Goal: Information Seeking & Learning: Find specific fact

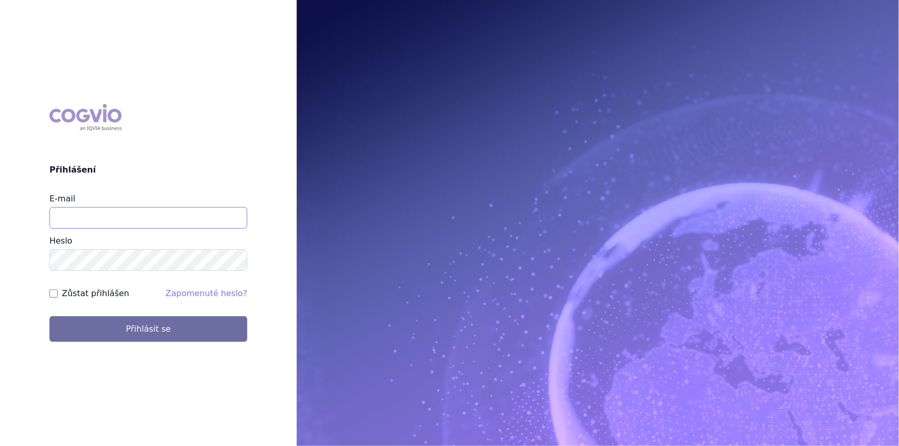
click at [162, 220] on input "E-mail" at bounding box center [148, 218] width 198 height 22
type input "nikola.odlozilikova@vzp.cz"
click at [49, 316] on button "Přihlásit se" at bounding box center [148, 329] width 198 height 26
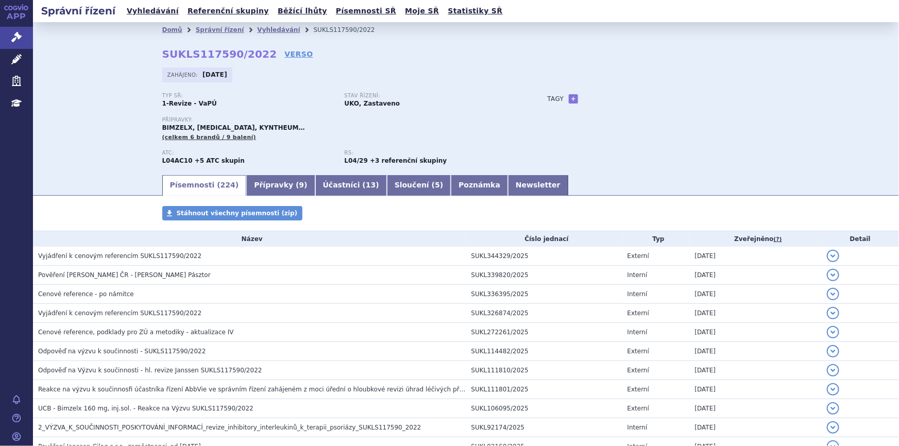
click at [734, 82] on div "Zahájeno: 19.06.2022" at bounding box center [466, 78] width 608 height 20
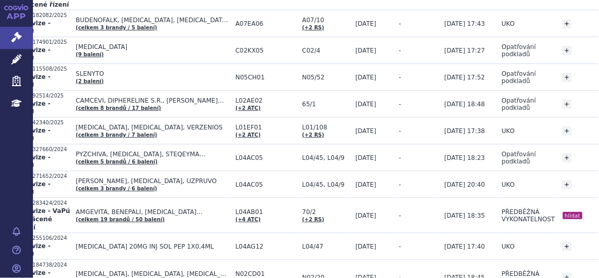
scroll to position [0, 22]
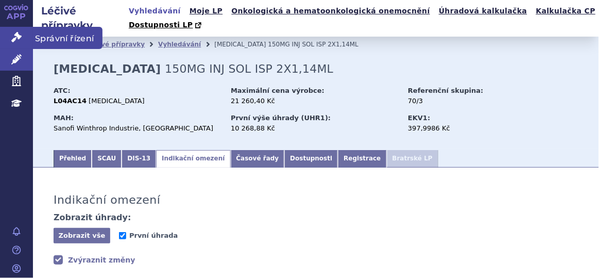
click at [19, 32] on icon at bounding box center [16, 37] width 10 height 10
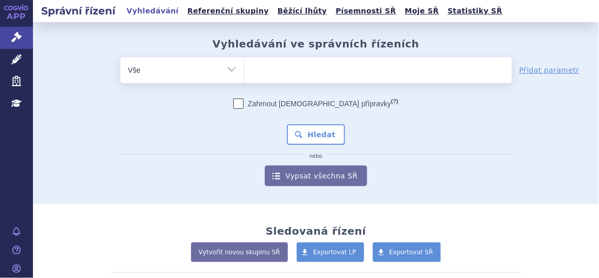
click at [275, 70] on ul at bounding box center [378, 68] width 267 height 22
click at [245, 70] on select at bounding box center [244, 70] width 1 height 26
click at [308, 62] on ul at bounding box center [378, 68] width 267 height 22
click at [245, 62] on select at bounding box center [244, 70] width 1 height 26
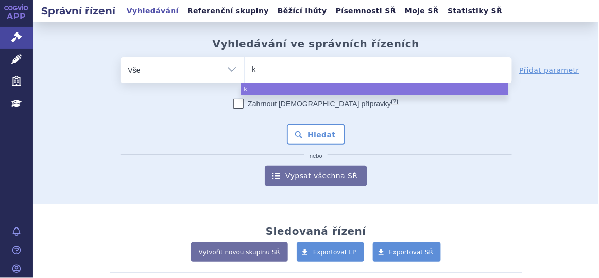
type input "ki"
type input "kis"
type input "kisq"
type input "kisqa"
type input "kisqal"
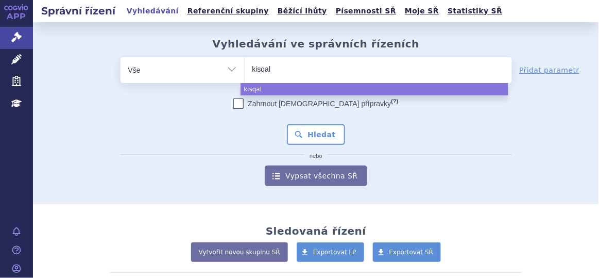
type input "kisqali"
select select "kisqali"
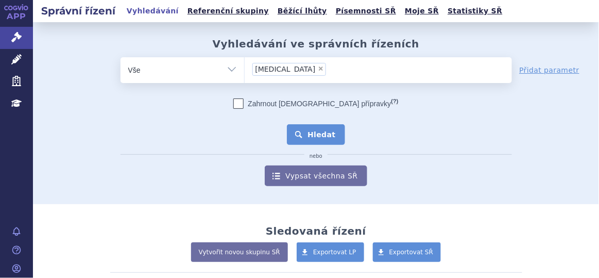
click at [304, 134] on button "Hledat" at bounding box center [316, 134] width 58 height 21
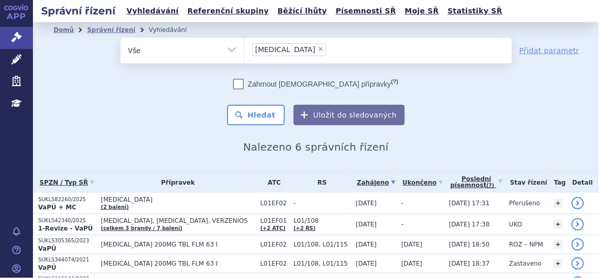
scroll to position [73, 0]
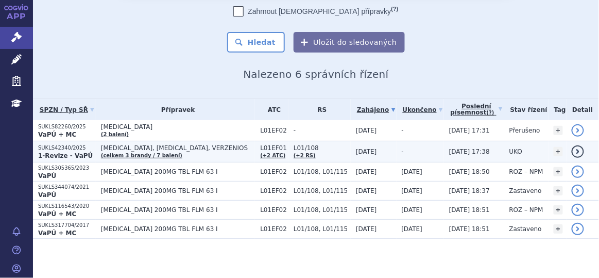
click at [295, 146] on span "L01/108" at bounding box center [322, 147] width 57 height 7
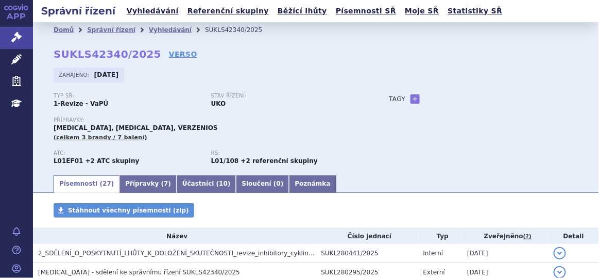
scroll to position [151, 0]
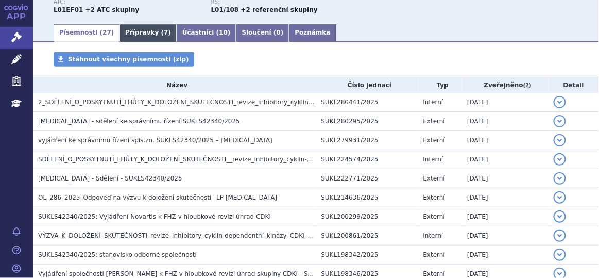
click at [123, 31] on link "Přípravky ( 7 )" at bounding box center [148, 33] width 57 height 18
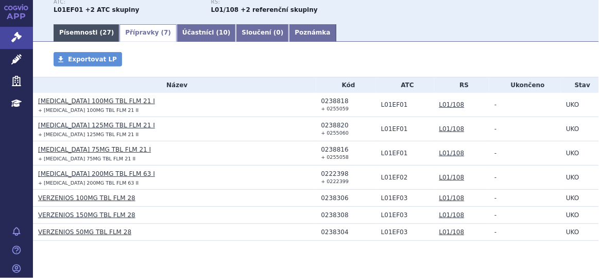
click at [91, 34] on link "Písemnosti ( 27 )" at bounding box center [87, 33] width 66 height 18
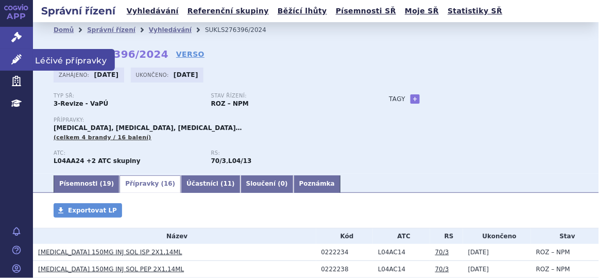
click at [11, 52] on link "Léčivé přípravky" at bounding box center [16, 60] width 33 height 22
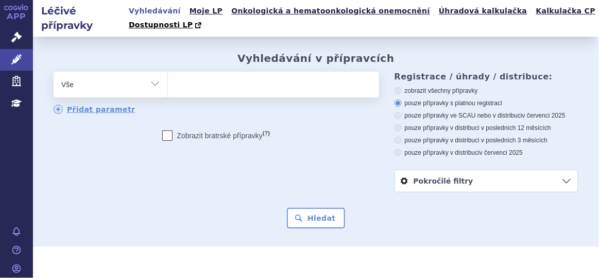
click at [221, 84] on ul at bounding box center [272, 83] width 209 height 22
click at [168, 84] on select at bounding box center [167, 84] width 1 height 26
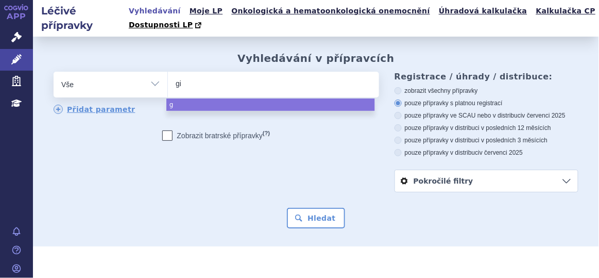
type input "gil"
type input "gile"
type input "gilen"
type input "gileny"
type input "gilenya"
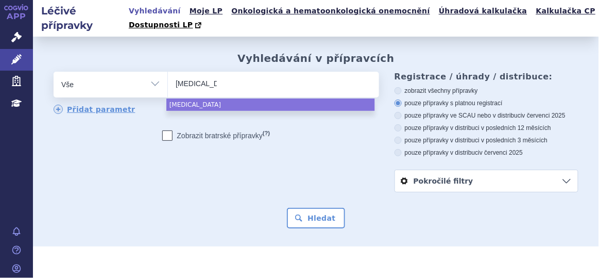
select select "gilenya"
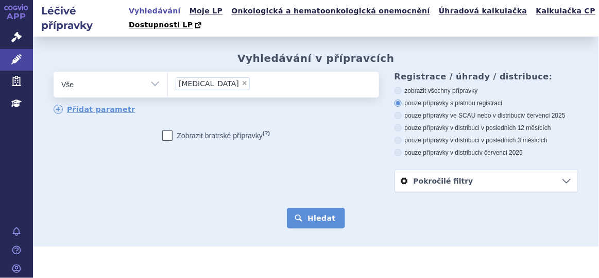
click at [316, 213] on button "Hledat" at bounding box center [316, 218] width 58 height 21
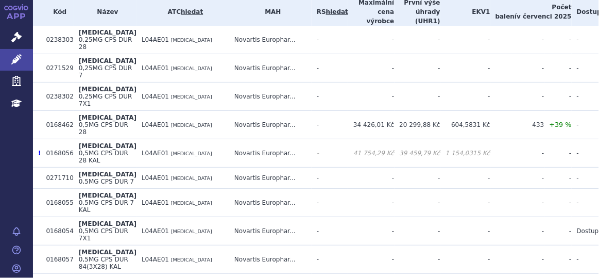
scroll to position [307, 0]
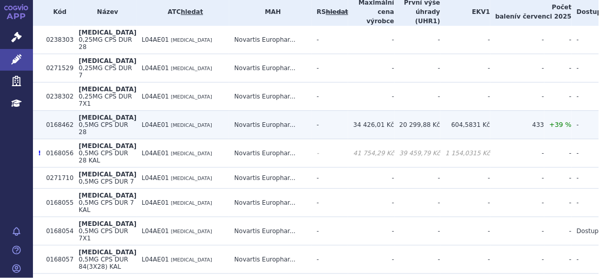
click at [149, 121] on span "L04AE01" at bounding box center [155, 124] width 27 height 7
